Goal: Task Accomplishment & Management: Manage account settings

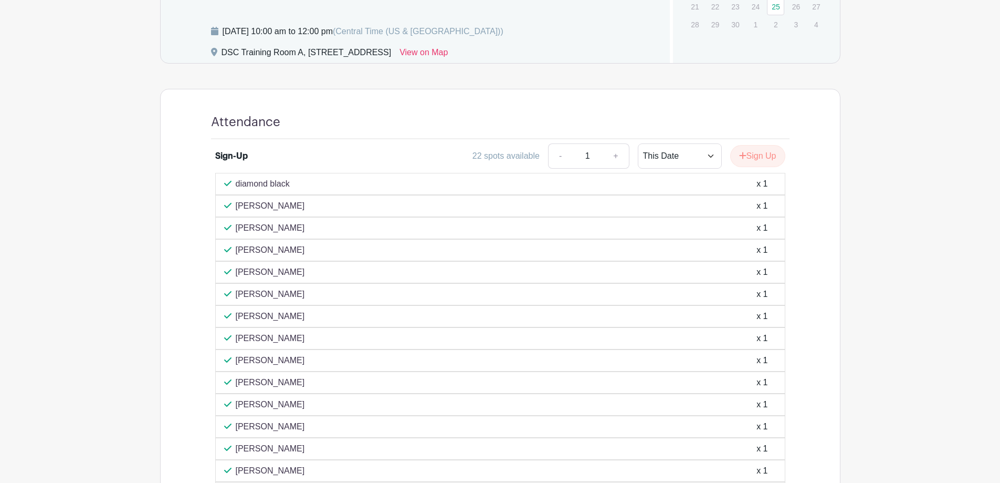
scroll to position [630, 0]
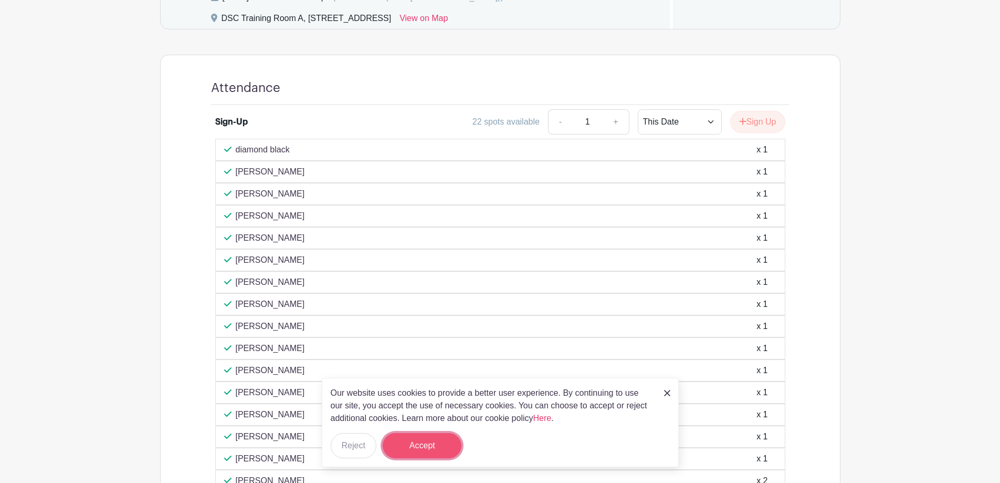
click at [435, 440] on button "Accept" at bounding box center [422, 445] width 79 height 25
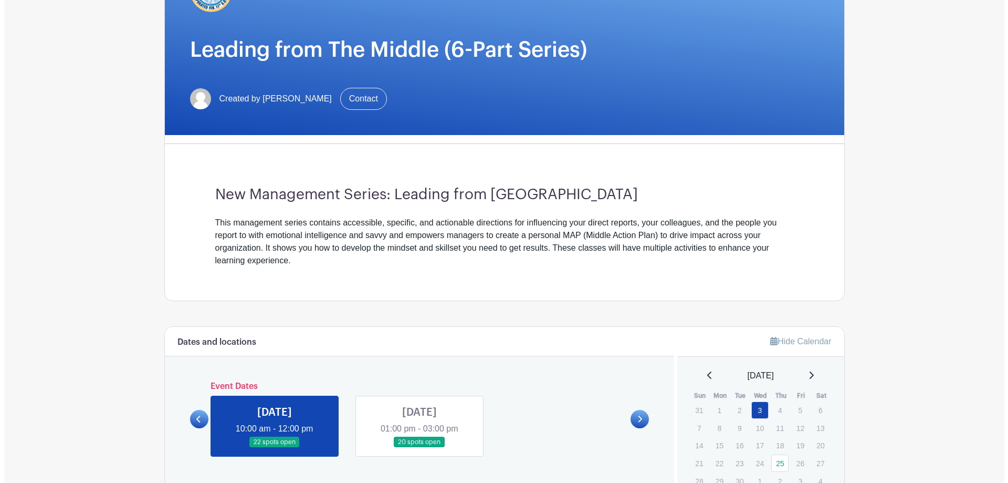
scroll to position [0, 0]
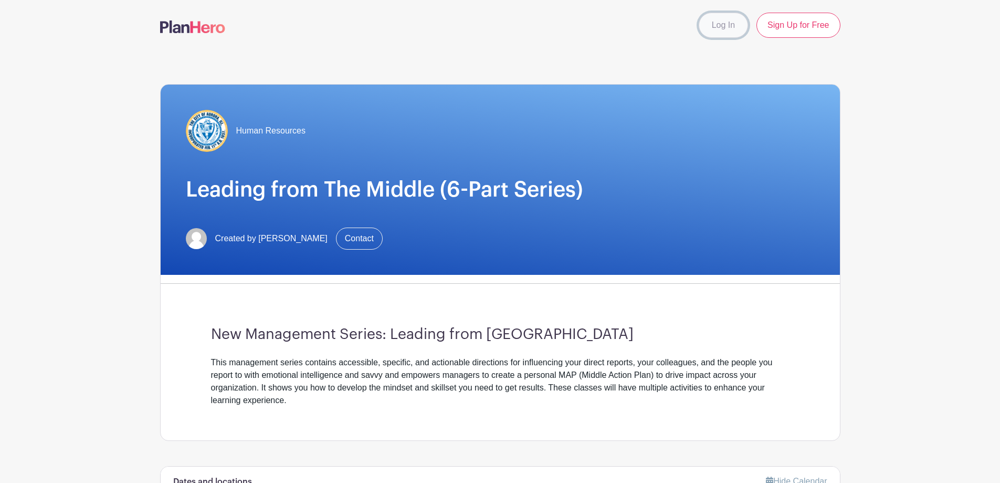
click at [712, 20] on link "Log In" at bounding box center [723, 25] width 49 height 25
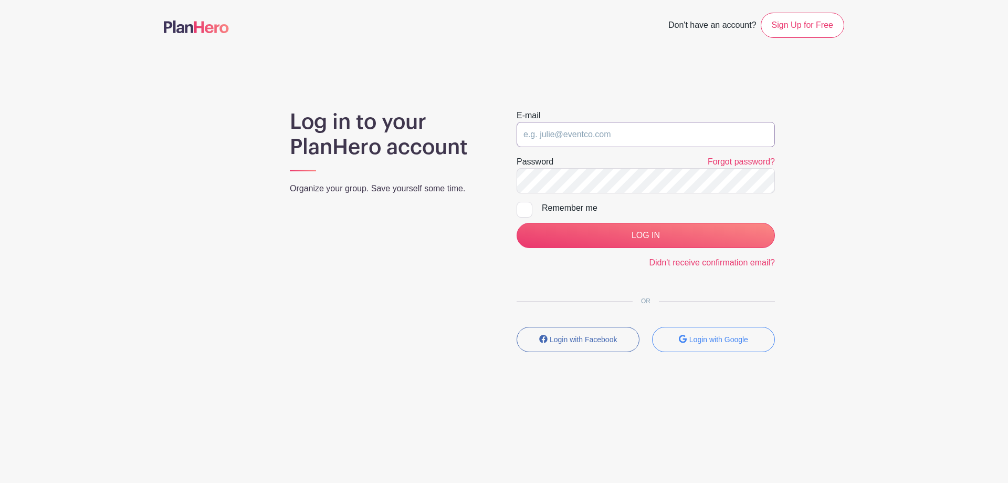
click at [569, 129] on input "email" at bounding box center [646, 134] width 258 height 25
type input "borozenetsa@aurora.il.us"
click at [764, 184] on keeper-lock "Open Keeper Popup" at bounding box center [762, 180] width 13 height 13
click at [762, 180] on keeper-lock "Open Keeper Popup" at bounding box center [762, 180] width 13 height 13
click at [524, 207] on div at bounding box center [525, 210] width 16 height 16
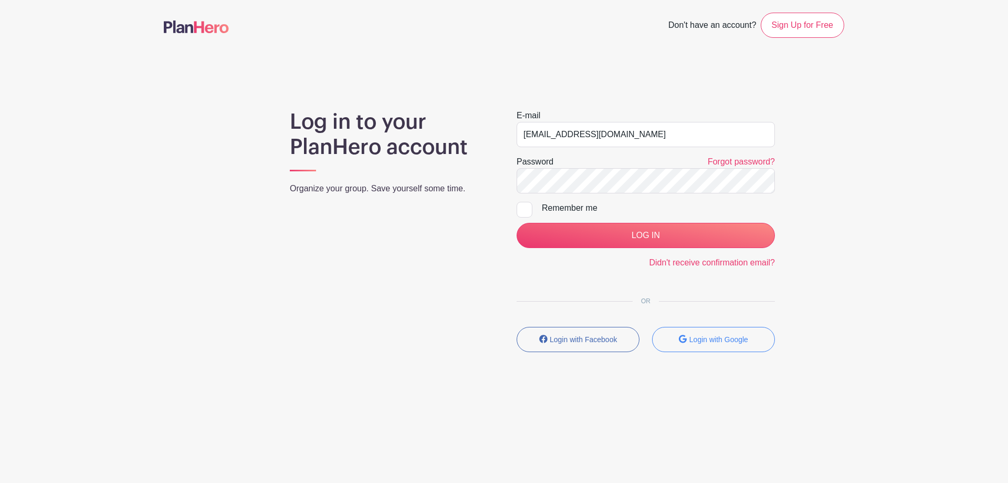
click at [523, 207] on input "Remember me" at bounding box center [520, 205] width 7 height 7
checkbox input "true"
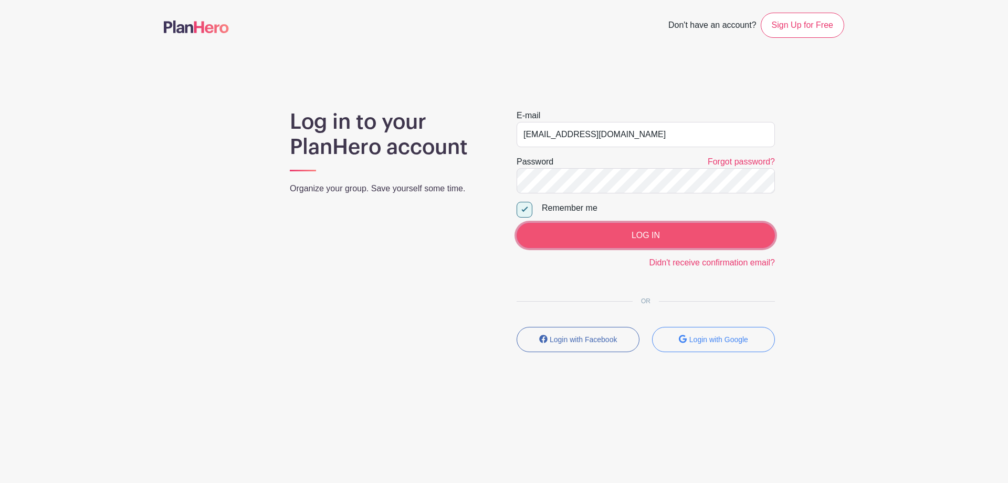
click at [606, 233] on input "LOG IN" at bounding box center [646, 235] width 258 height 25
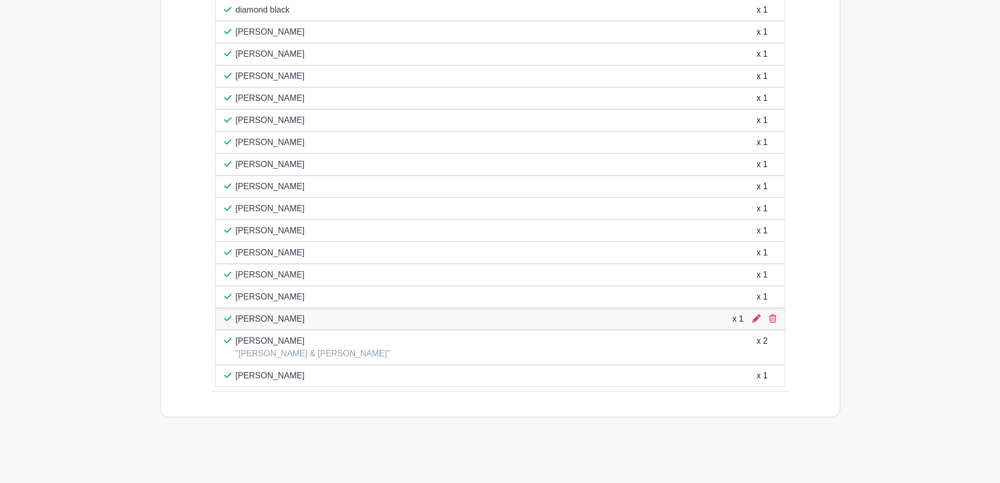
scroll to position [705, 0]
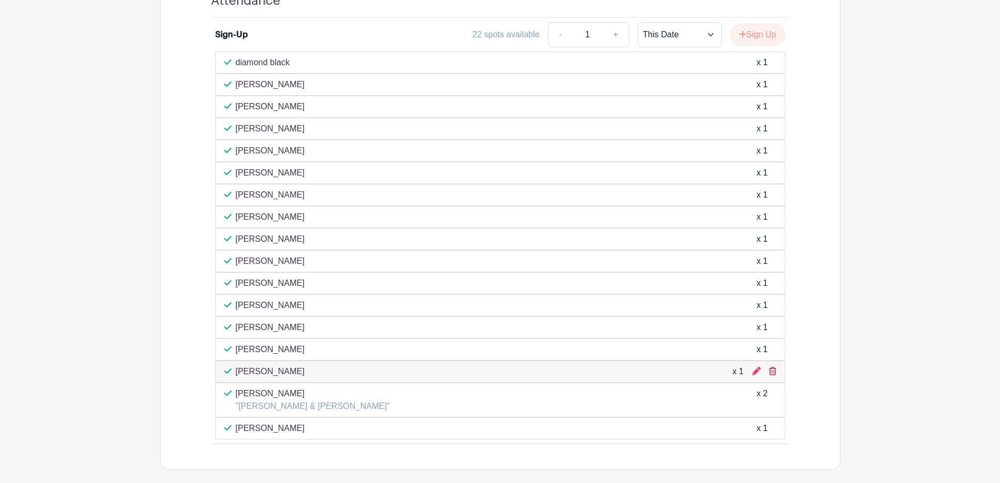
click at [771, 369] on icon at bounding box center [772, 370] width 7 height 8
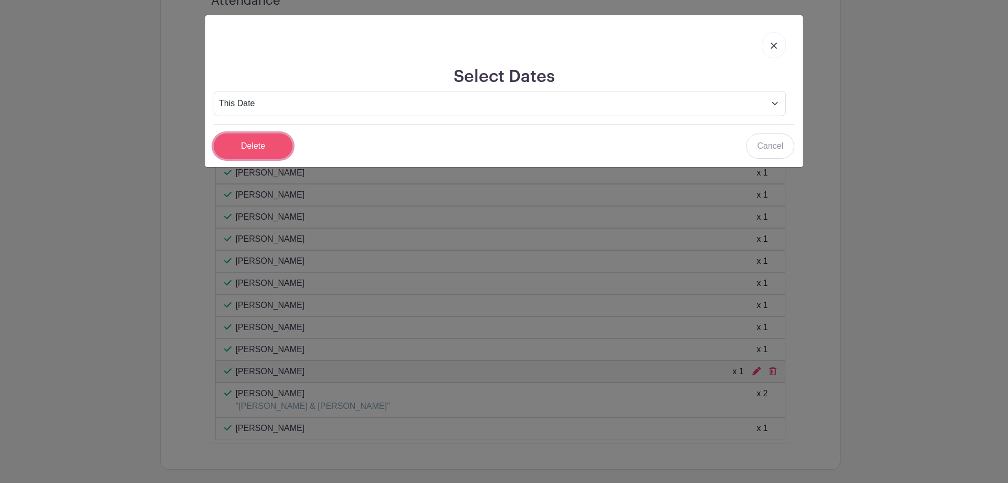
click at [242, 141] on input "Delete" at bounding box center [253, 145] width 79 height 25
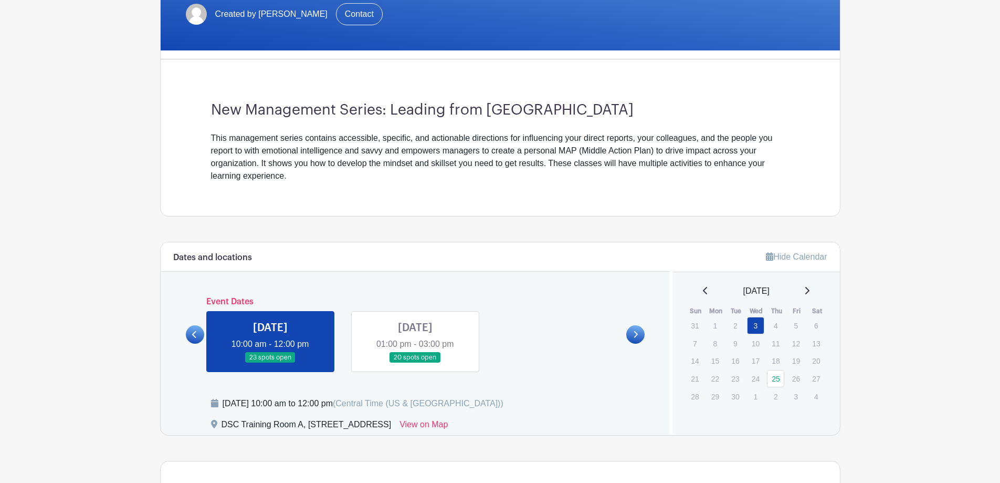
scroll to position [210, 0]
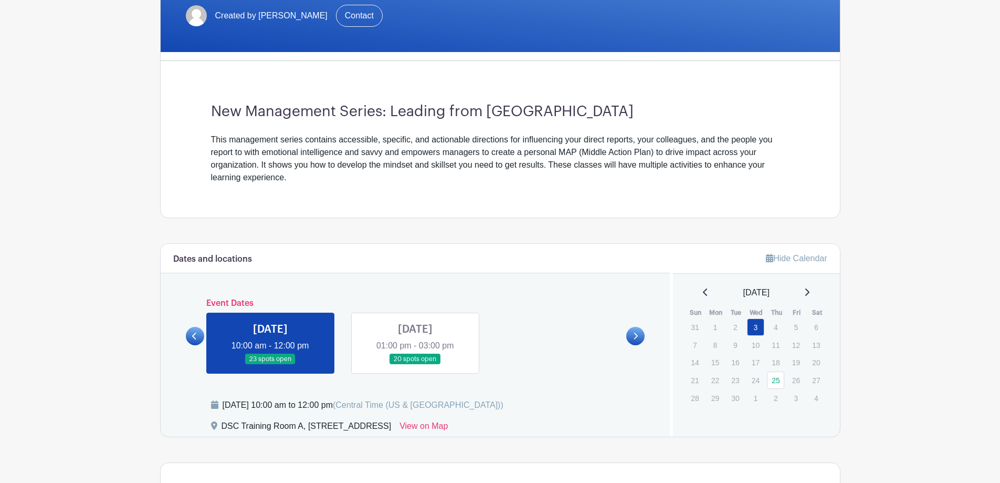
click at [415, 364] on link at bounding box center [415, 364] width 0 height 0
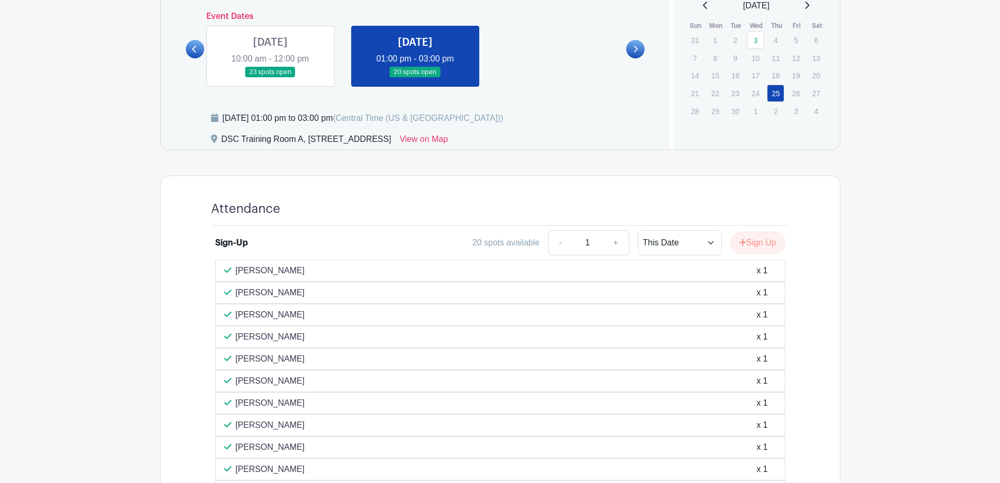
scroll to position [496, 0]
